Goal: Transaction & Acquisition: Purchase product/service

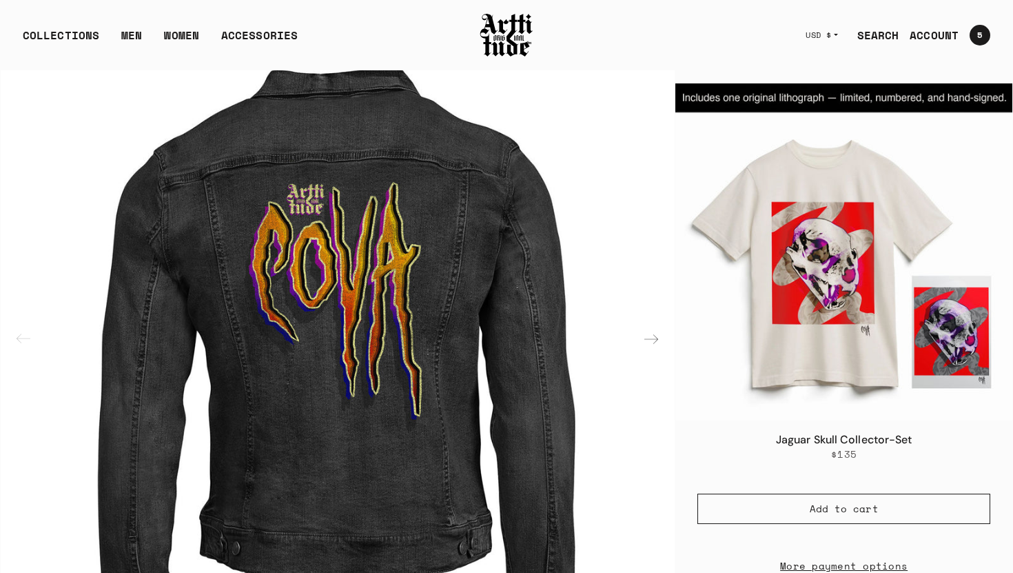
scroll to position [407, 0]
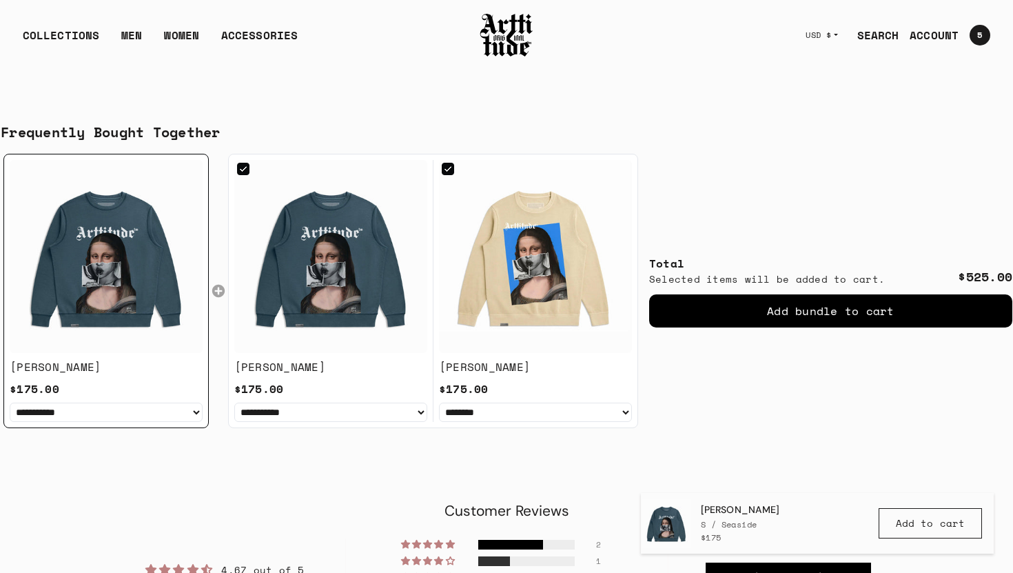
scroll to position [1008, 0]
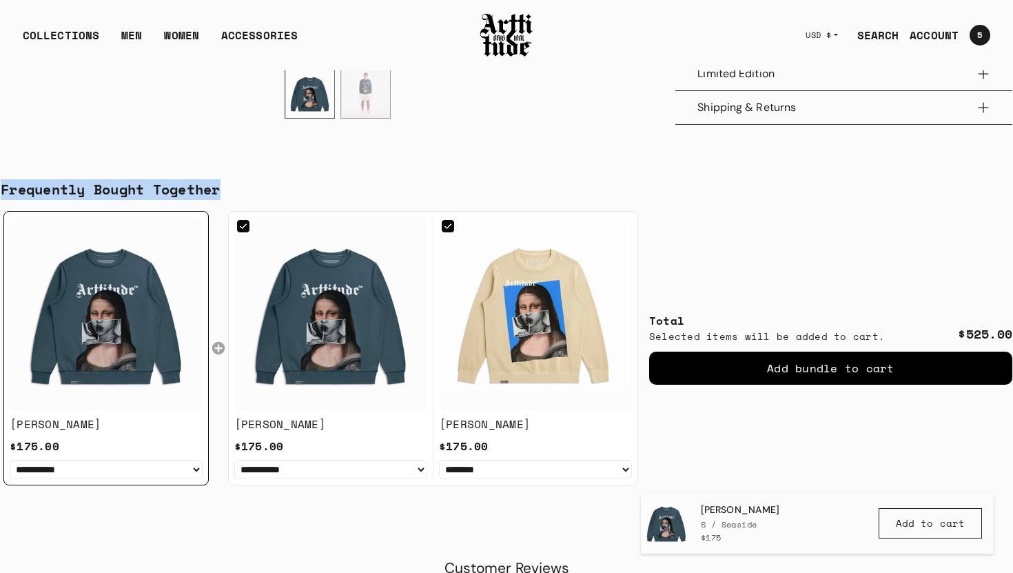
drag, startPoint x: 231, startPoint y: 190, endPoint x: 0, endPoint y: 187, distance: 230.9
copy div "Frequently Bought Together"
click at [130, 35] on link "MEN" at bounding box center [131, 41] width 21 height 28
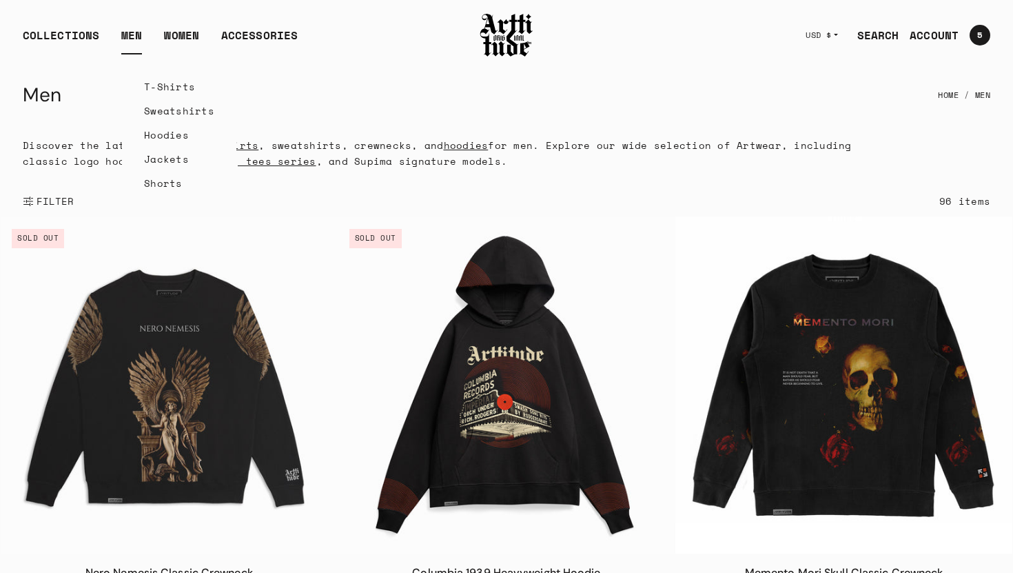
click at [158, 87] on link "T-Shirts" at bounding box center [179, 86] width 70 height 24
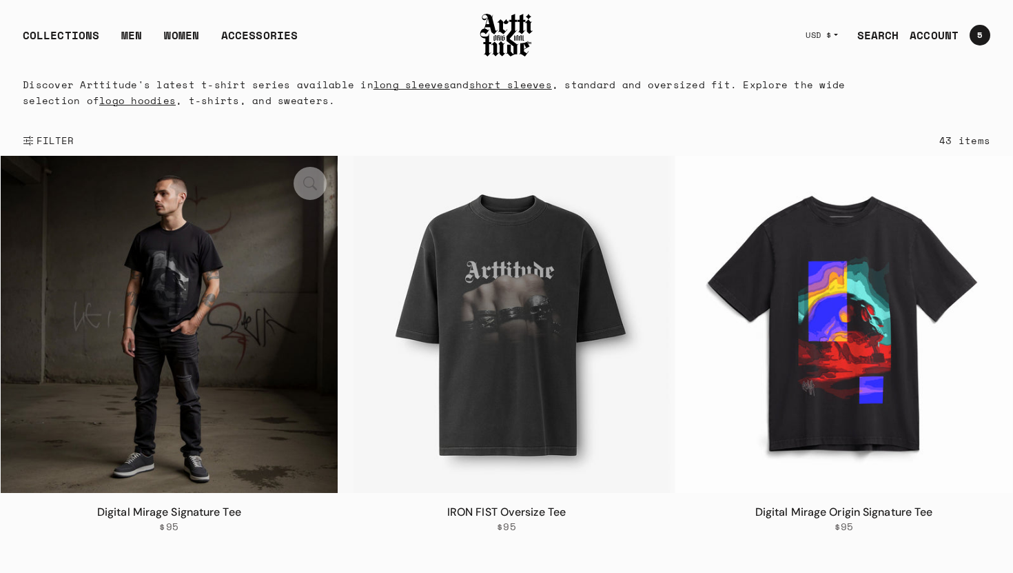
scroll to position [184, 0]
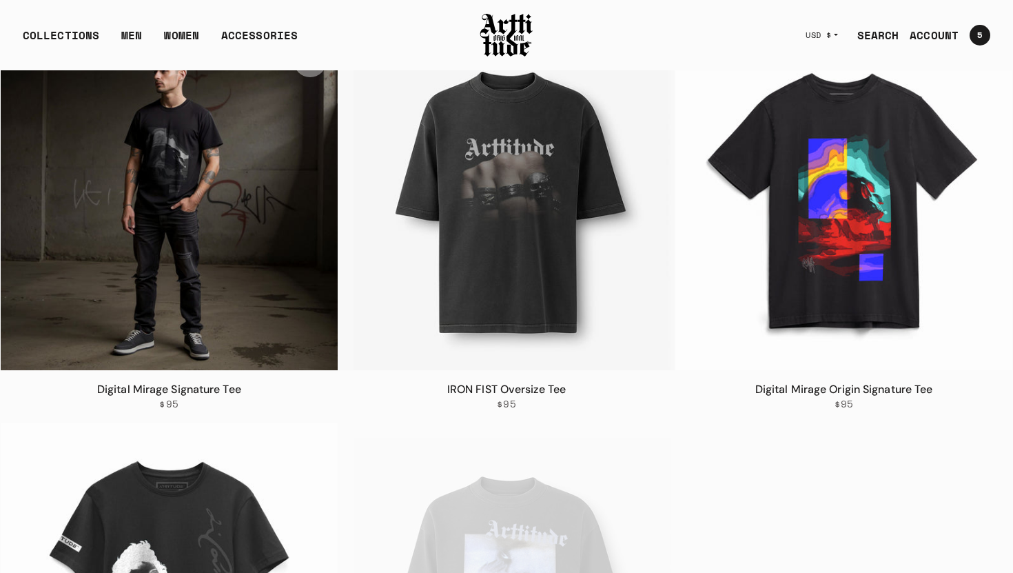
click at [242, 314] on img at bounding box center [169, 201] width 337 height 337
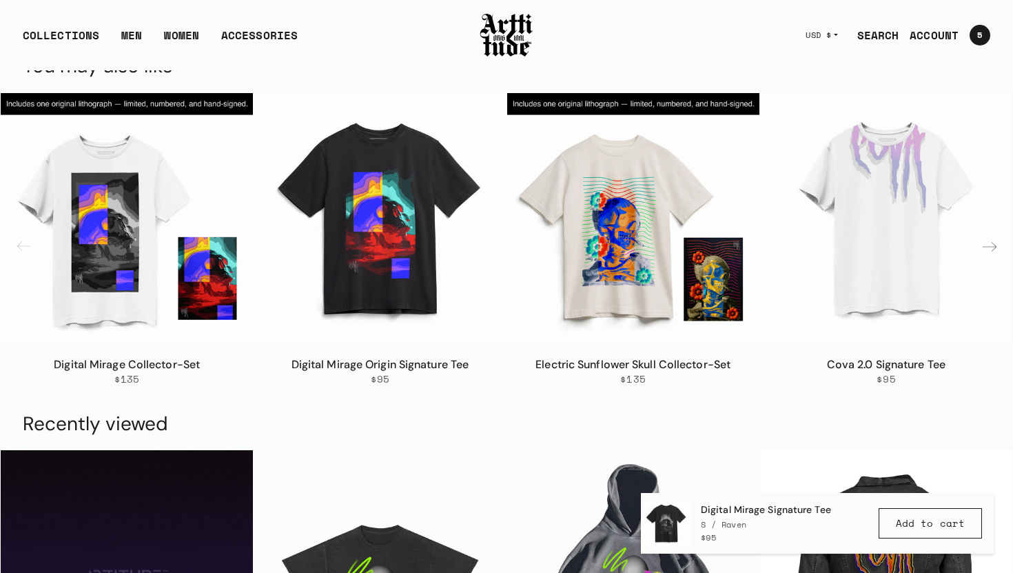
scroll to position [1511, 0]
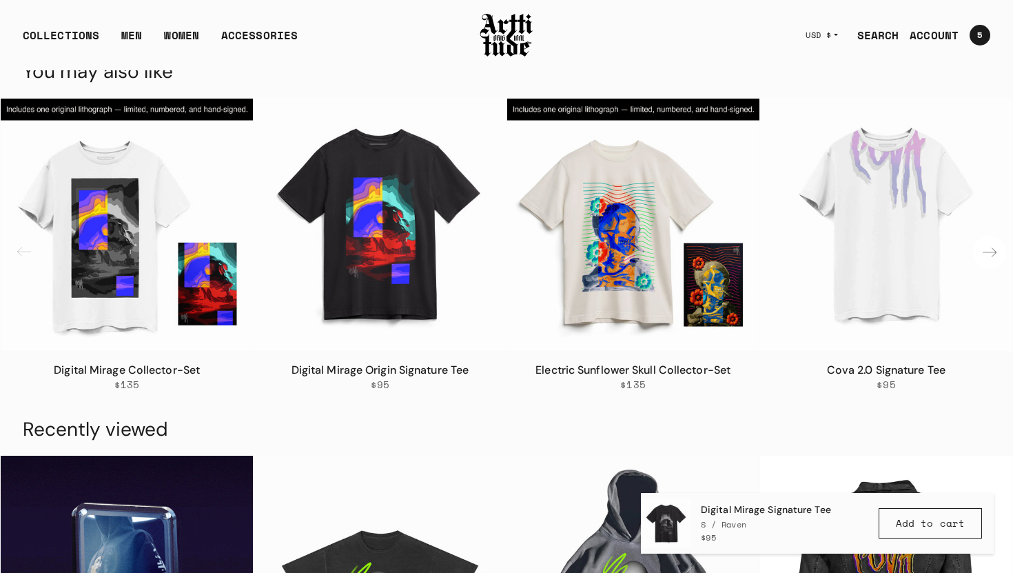
click at [993, 269] on div "Next slide" at bounding box center [989, 252] width 33 height 33
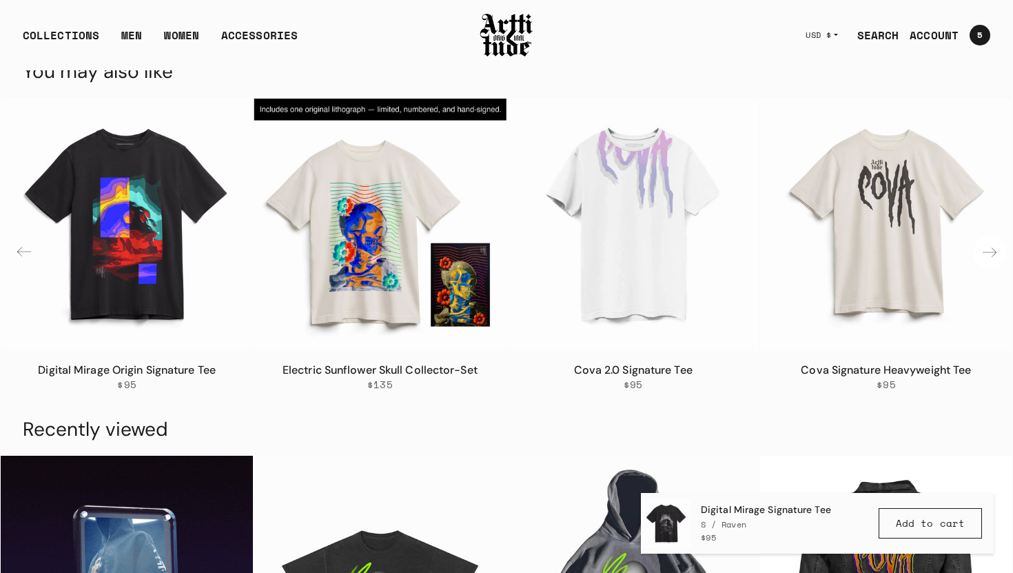
click at [993, 269] on div "Next slide" at bounding box center [989, 252] width 33 height 33
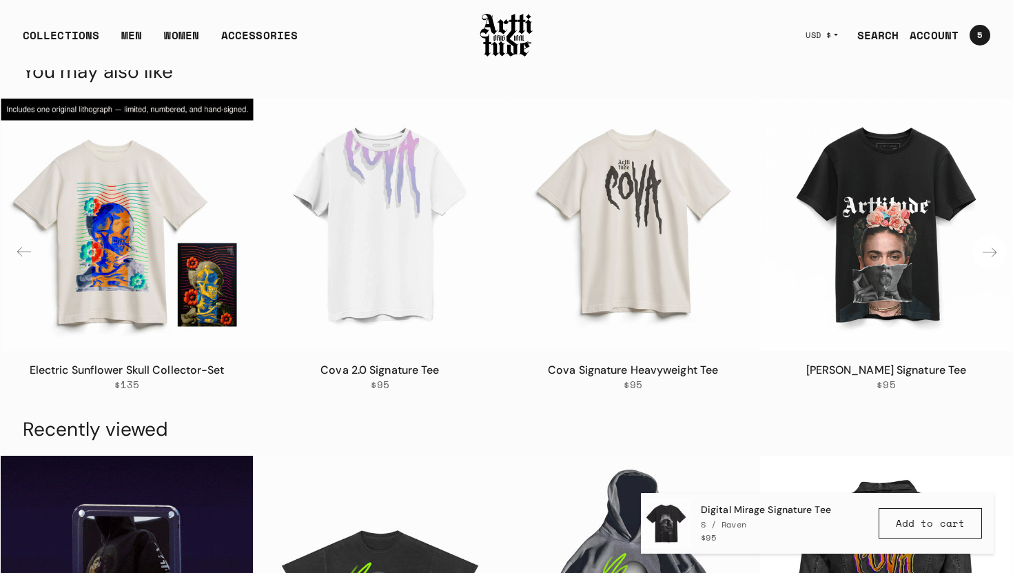
click at [993, 269] on div "Next slide" at bounding box center [989, 252] width 33 height 33
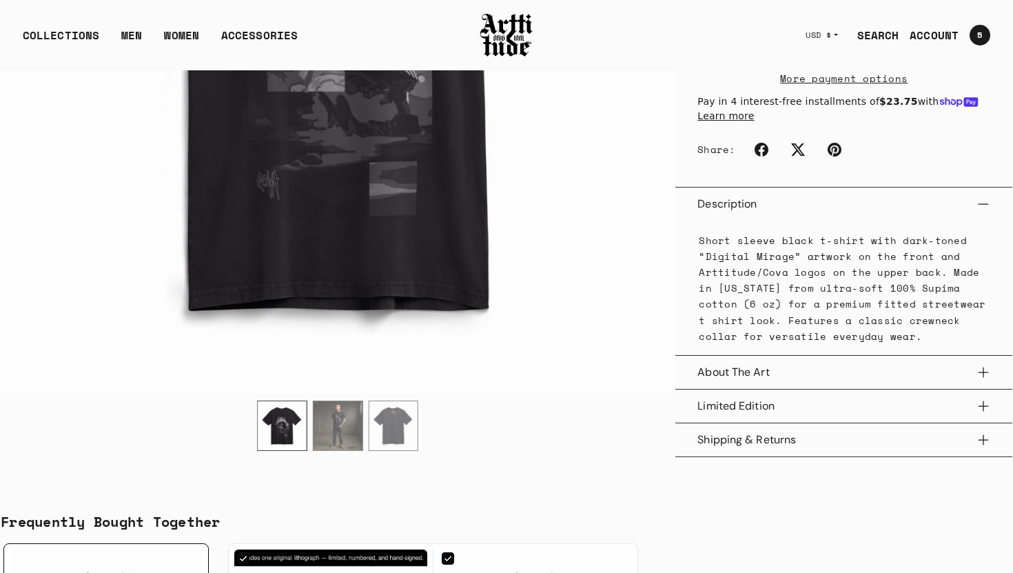
scroll to position [0, 0]
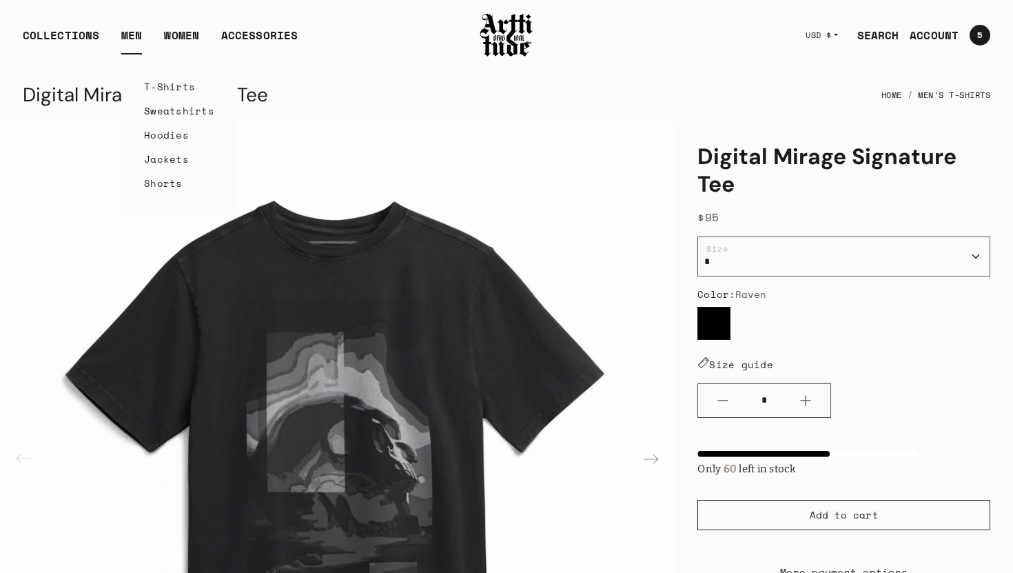
click at [161, 110] on link "Sweatshirts" at bounding box center [179, 111] width 70 height 24
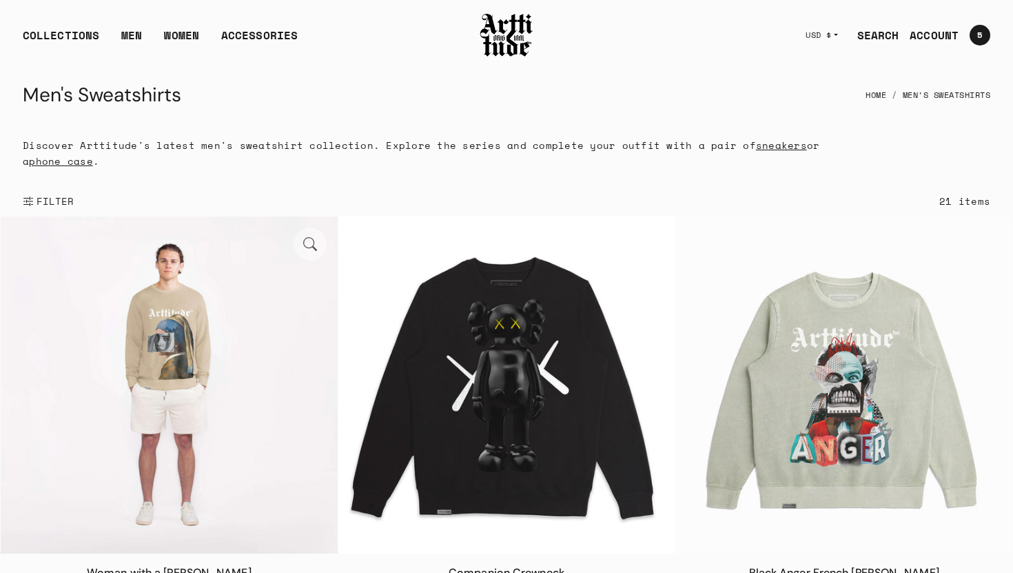
click at [187, 382] on img at bounding box center [169, 384] width 337 height 337
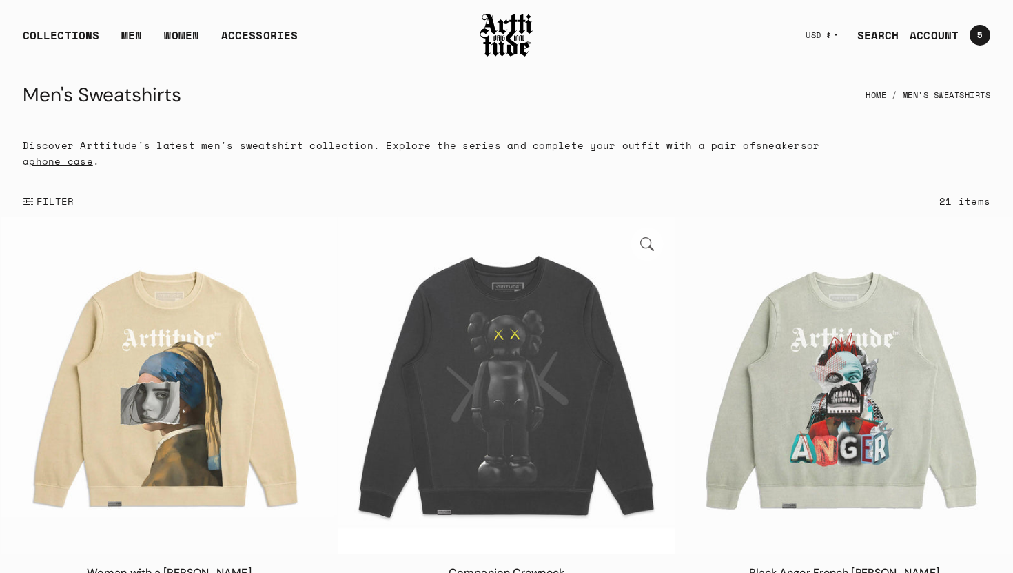
click at [542, 376] on img at bounding box center [506, 384] width 337 height 337
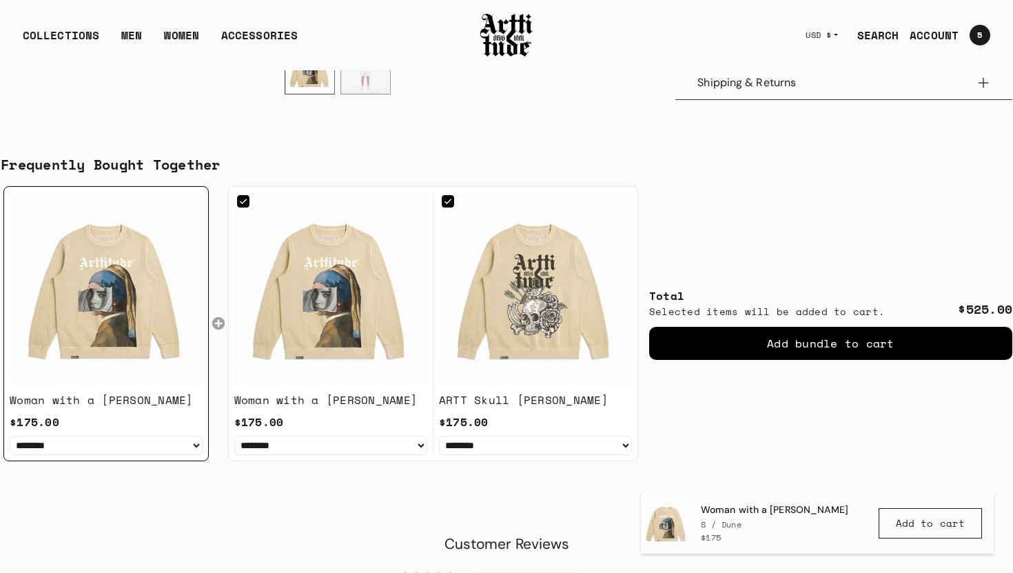
scroll to position [1170, 0]
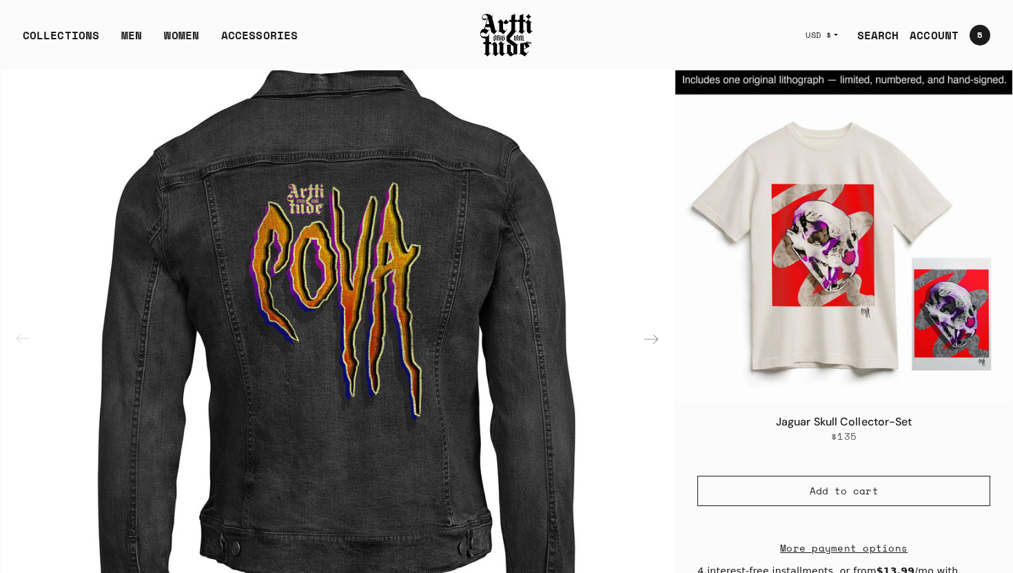
scroll to position [66, 0]
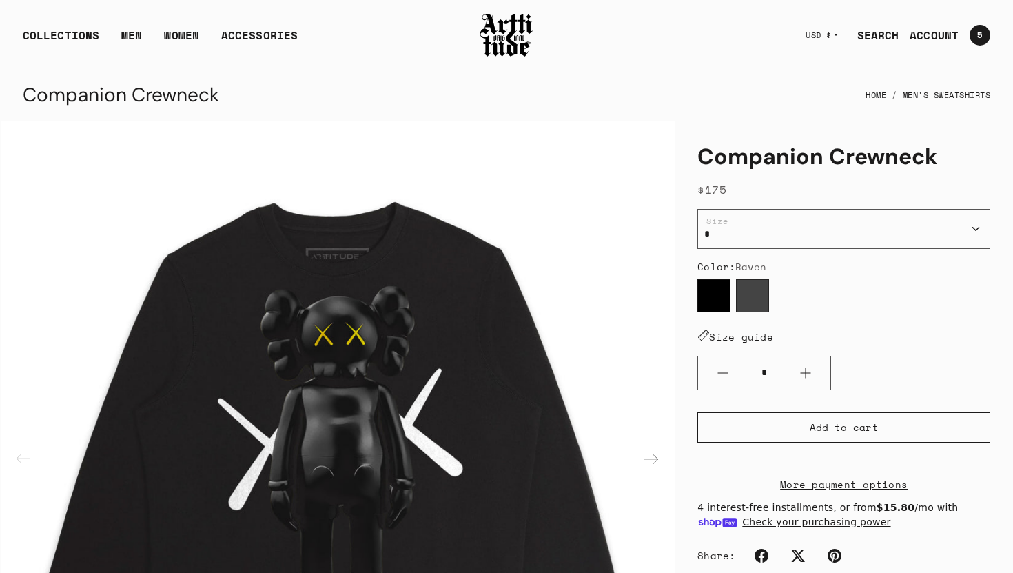
click at [749, 298] on label "Slate" at bounding box center [752, 295] width 33 height 33
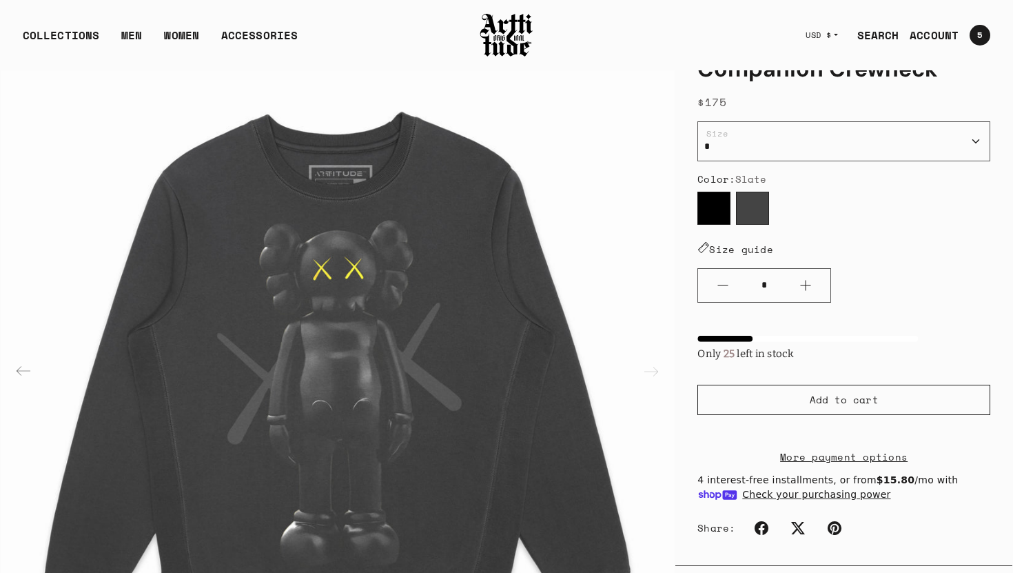
scroll to position [92, 0]
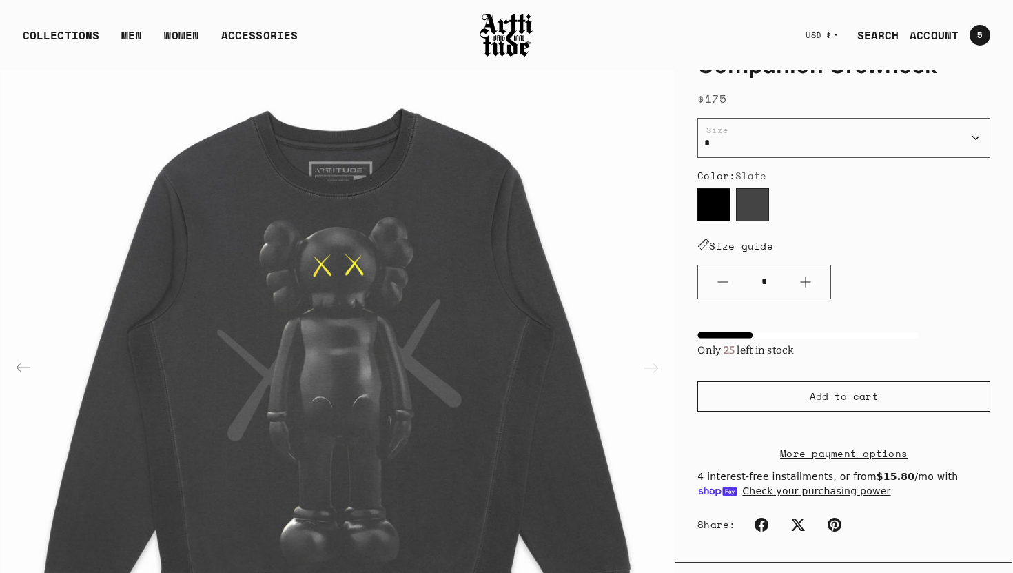
click at [711, 207] on label "Raven" at bounding box center [713, 204] width 33 height 33
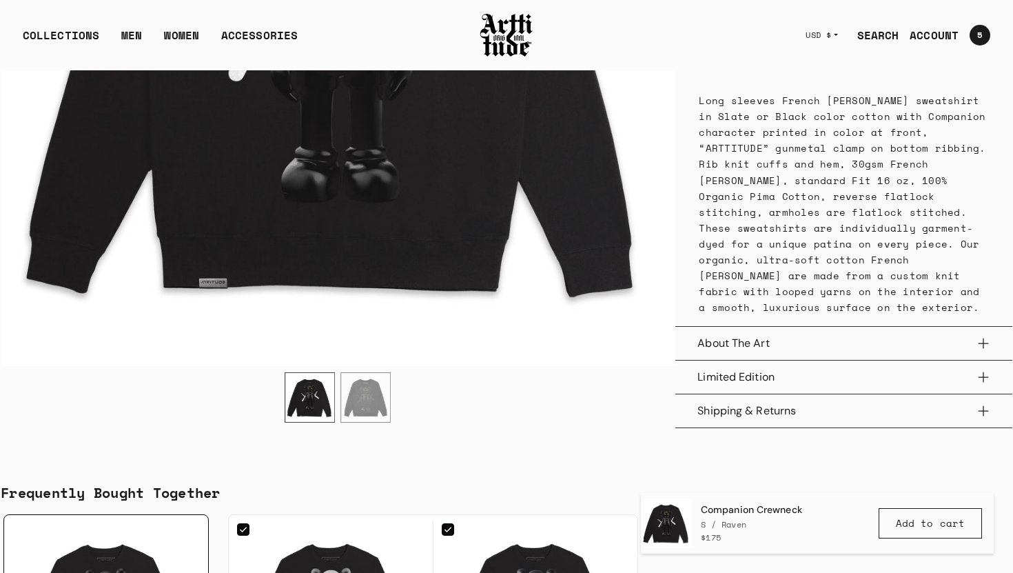
scroll to position [617, 0]
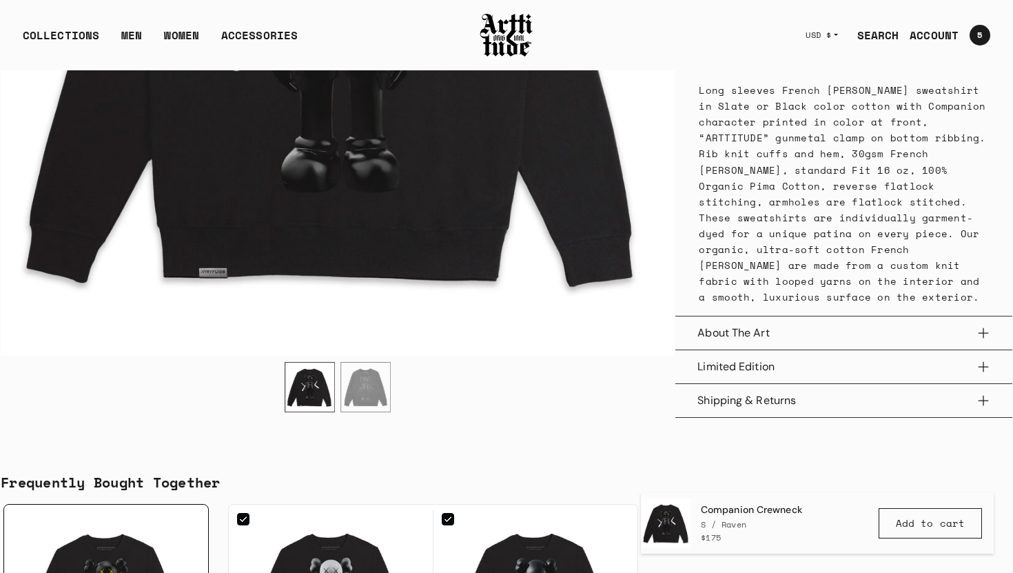
click at [983, 331] on button "About The Art" at bounding box center [843, 332] width 293 height 33
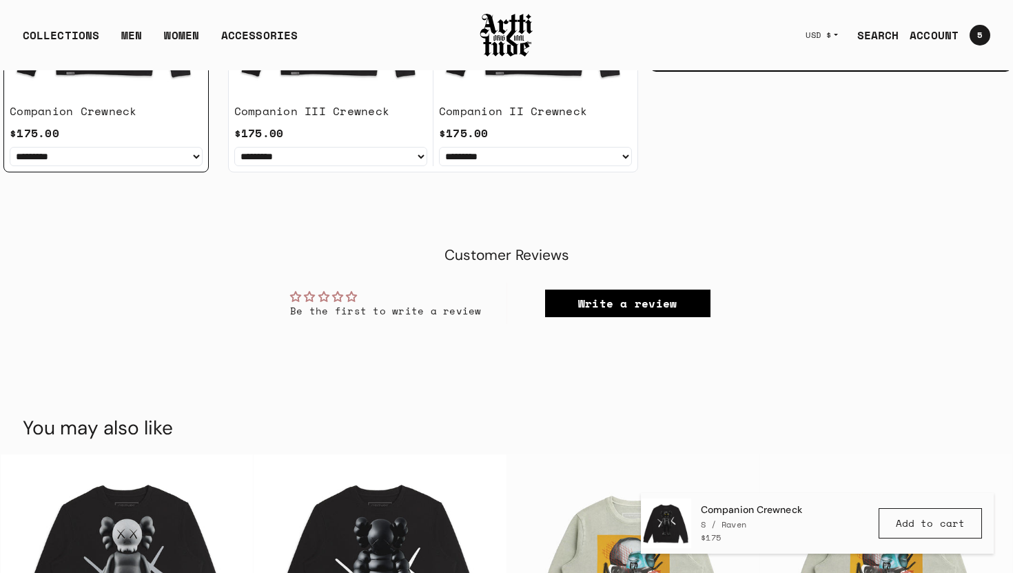
scroll to position [1253, 0]
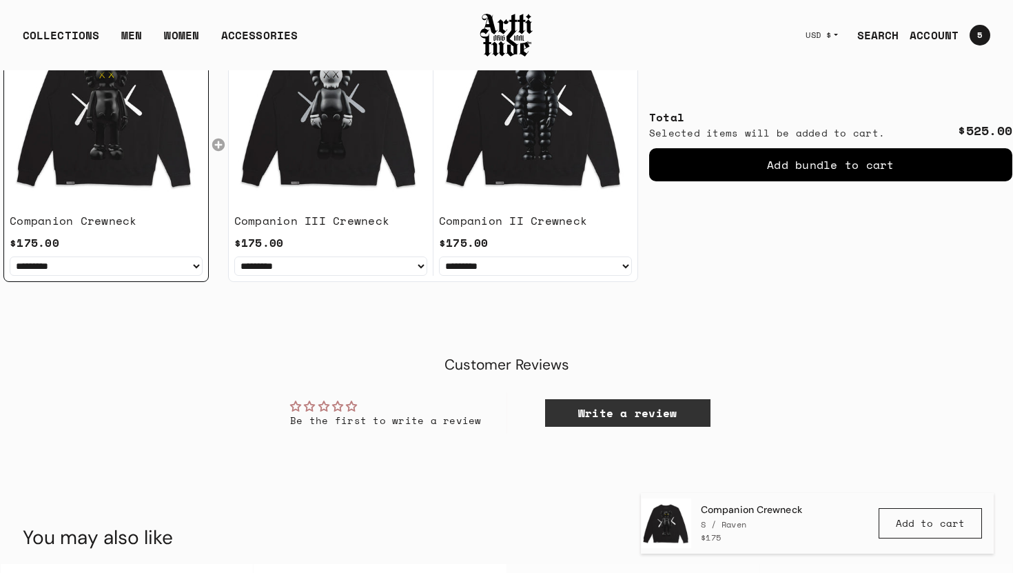
click at [635, 399] on link "Write a review" at bounding box center [627, 413] width 165 height 28
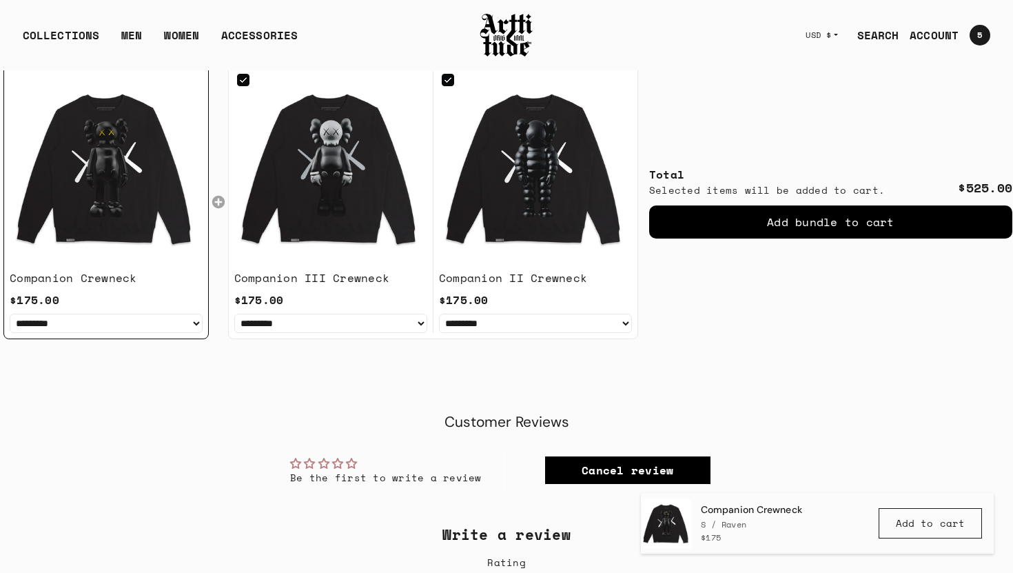
scroll to position [1194, 0]
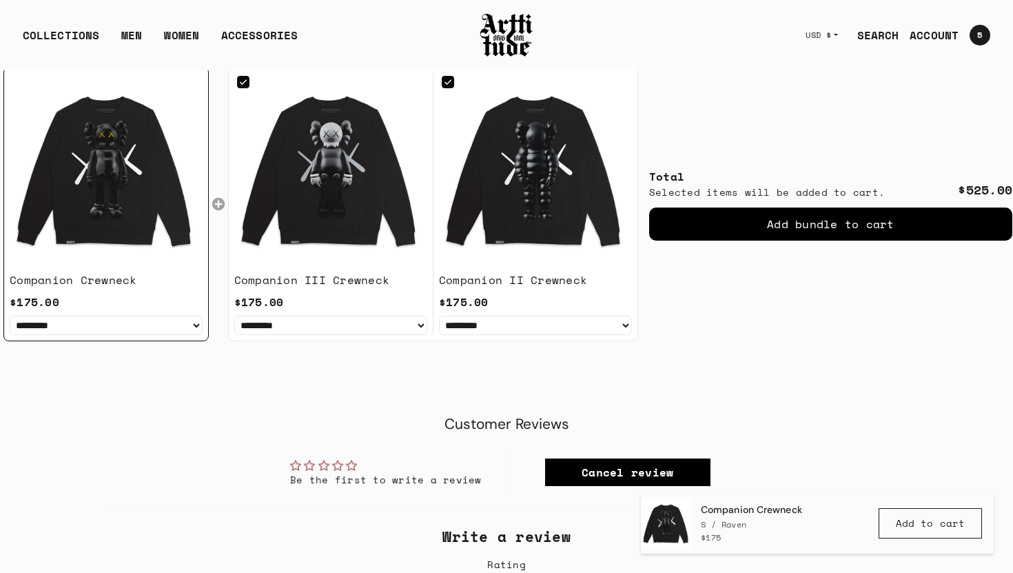
click at [828, 209] on div "Add bundle to cart" at bounding box center [830, 223] width 363 height 33
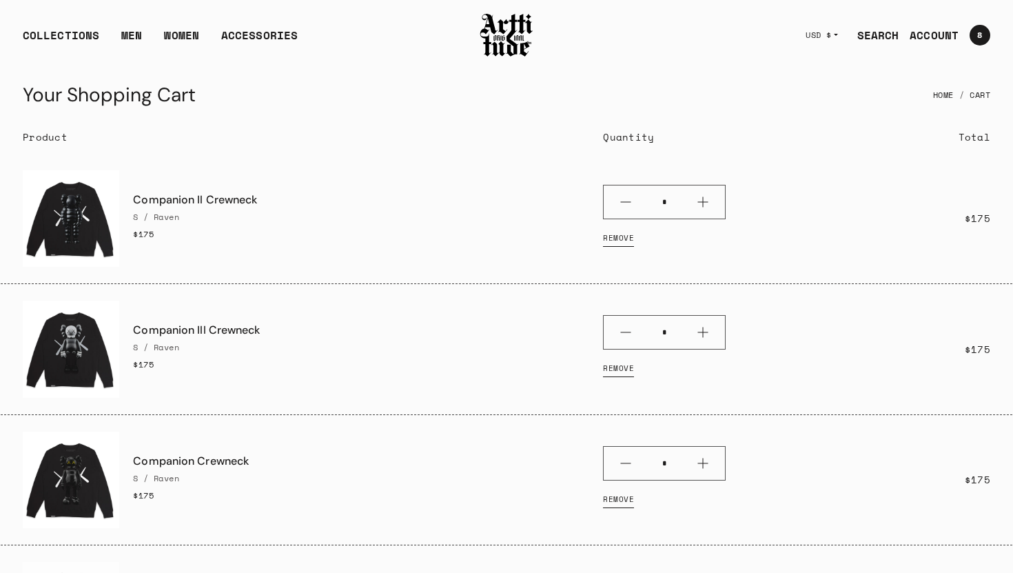
click at [941, 37] on link "ACCOUNT" at bounding box center [929, 35] width 60 height 28
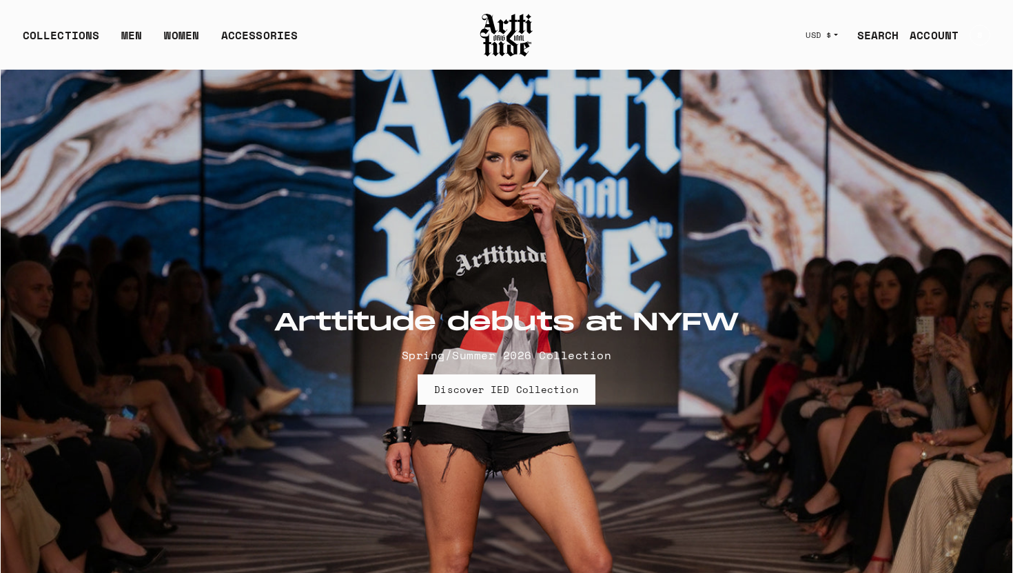
click at [981, 36] on span "8" at bounding box center [979, 35] width 5 height 8
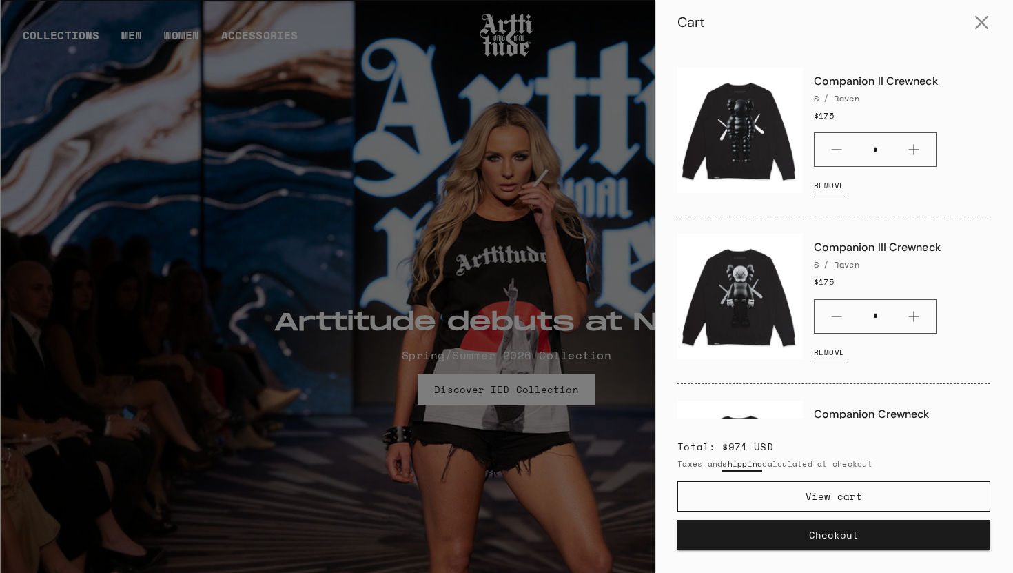
click at [840, 533] on button "Checkout" at bounding box center [833, 535] width 313 height 30
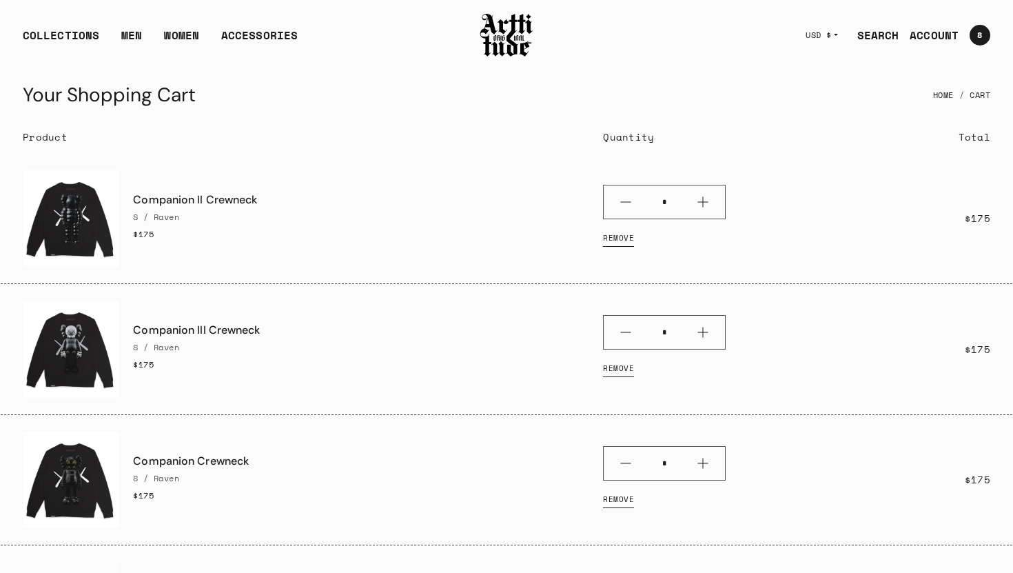
click at [937, 34] on link "ACCOUNT" at bounding box center [929, 35] width 60 height 28
